Goal: Information Seeking & Learning: Find contact information

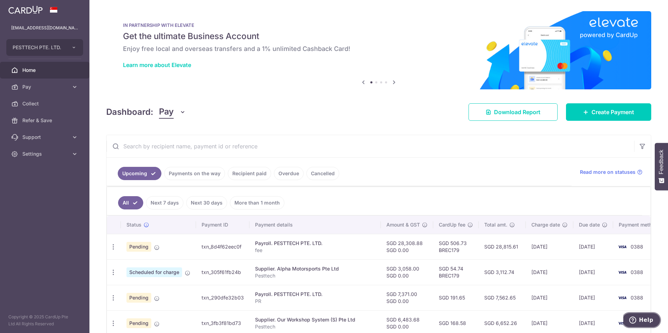
click at [645, 317] on span "Help" at bounding box center [646, 320] width 14 height 6
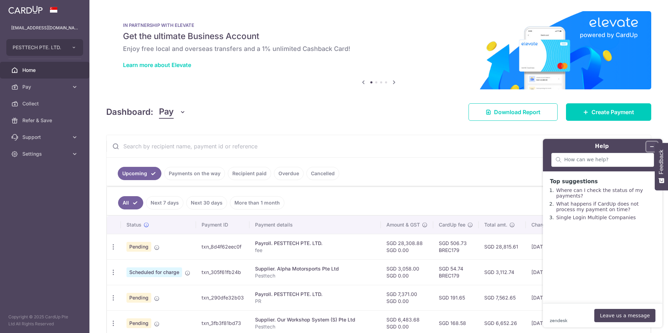
click at [650, 147] on icon "Minimize widget" at bounding box center [651, 146] width 5 height 5
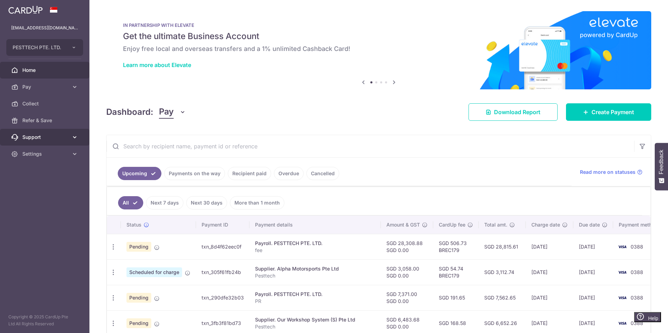
click at [27, 133] on link "Support" at bounding box center [44, 137] width 89 height 17
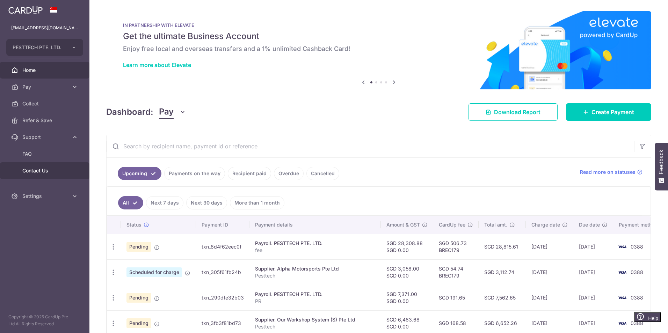
click at [34, 171] on span "Contact Us" at bounding box center [45, 170] width 46 height 7
